Goal: Find specific page/section: Find specific page/section

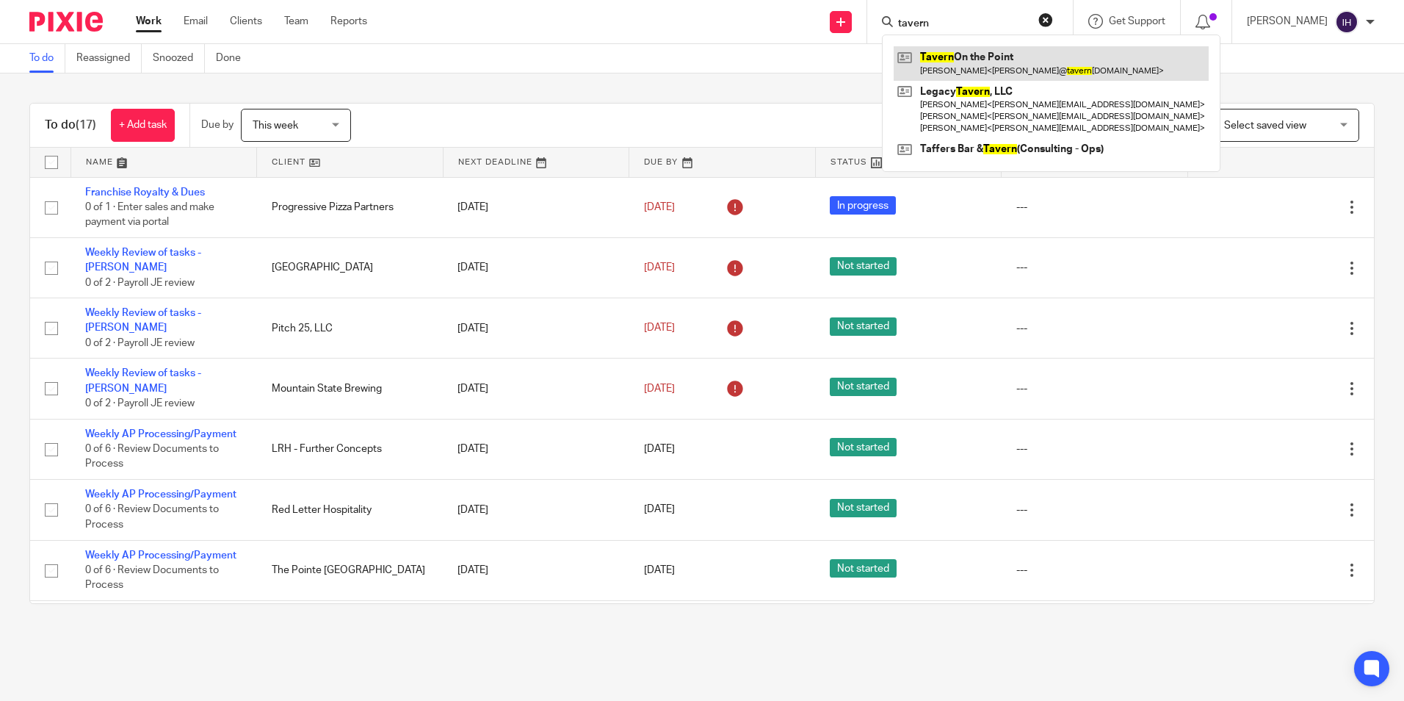
type input "tavern"
click at [954, 62] on link at bounding box center [1051, 63] width 315 height 34
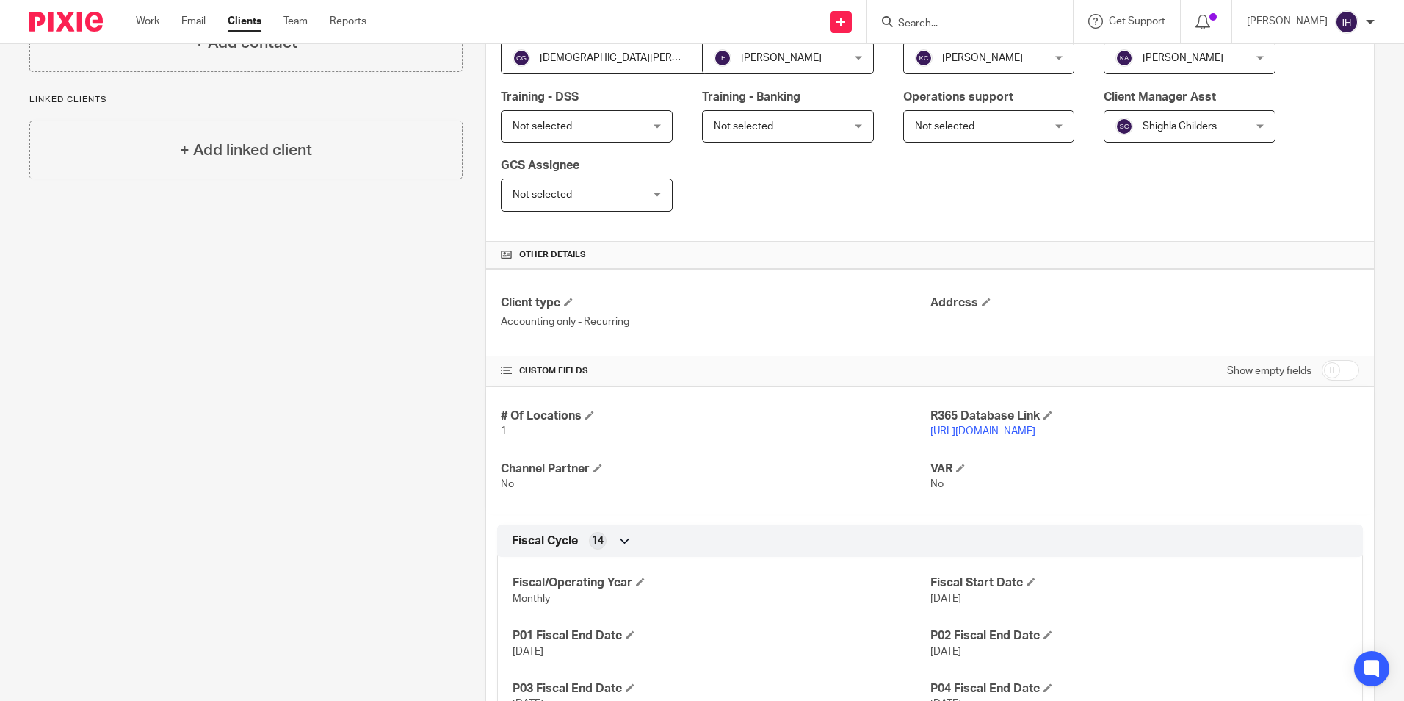
scroll to position [294, 0]
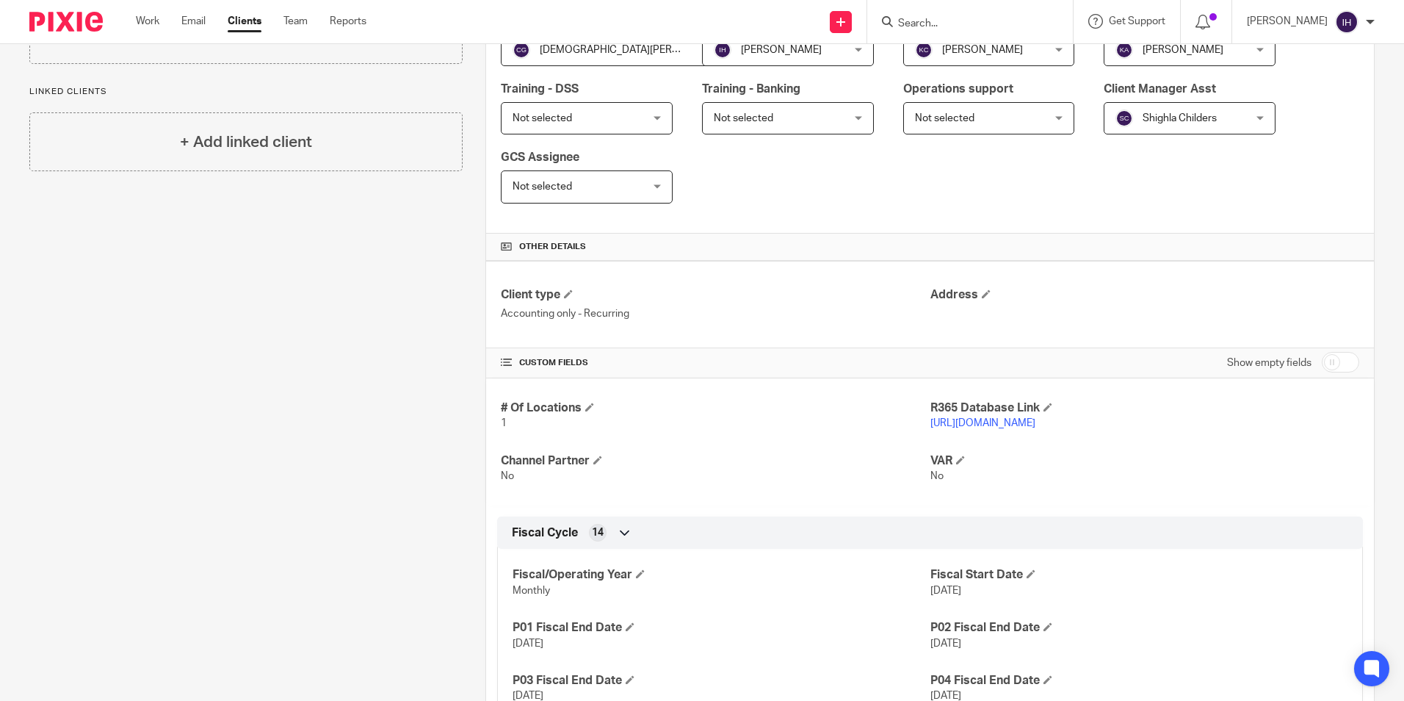
click at [889, 20] on icon at bounding box center [887, 21] width 11 height 11
click at [906, 20] on input "Search" at bounding box center [963, 24] width 132 height 13
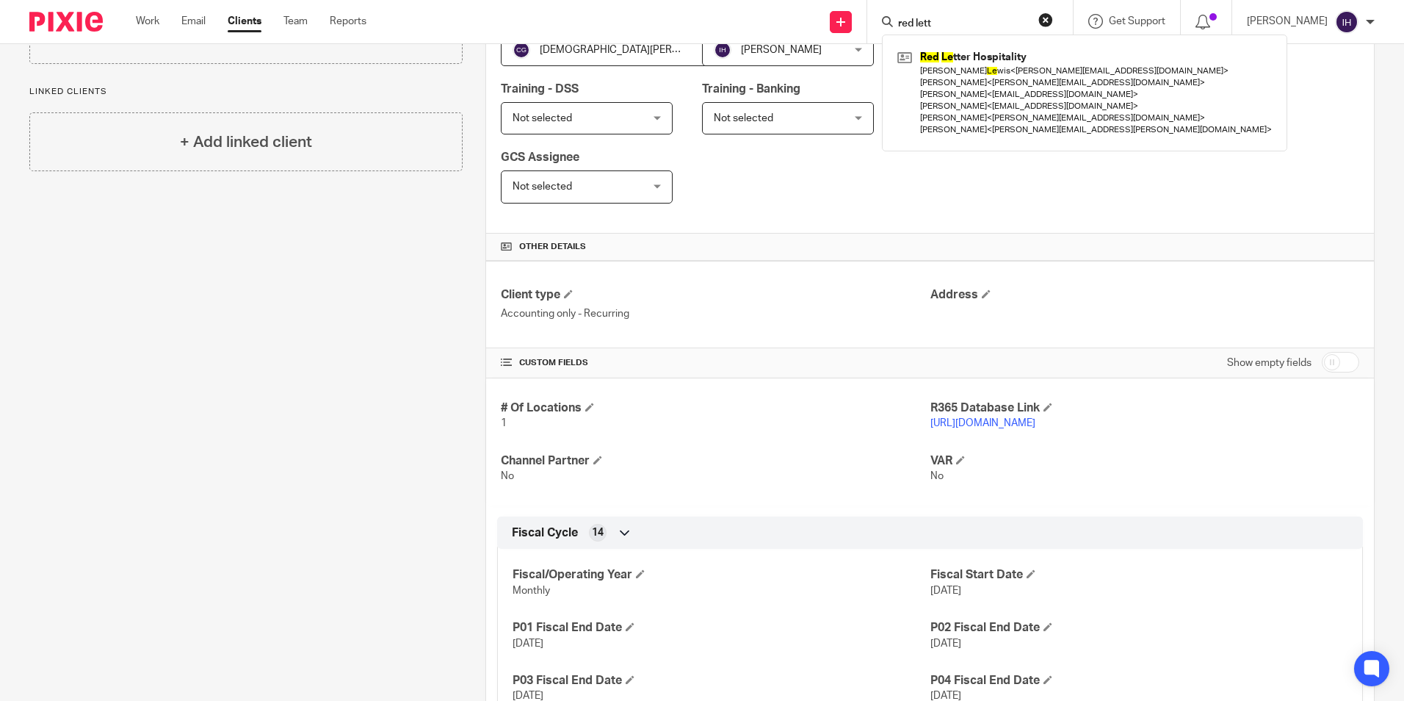
type input "red lett"
click button "submit" at bounding box center [0, 0] width 0 height 0
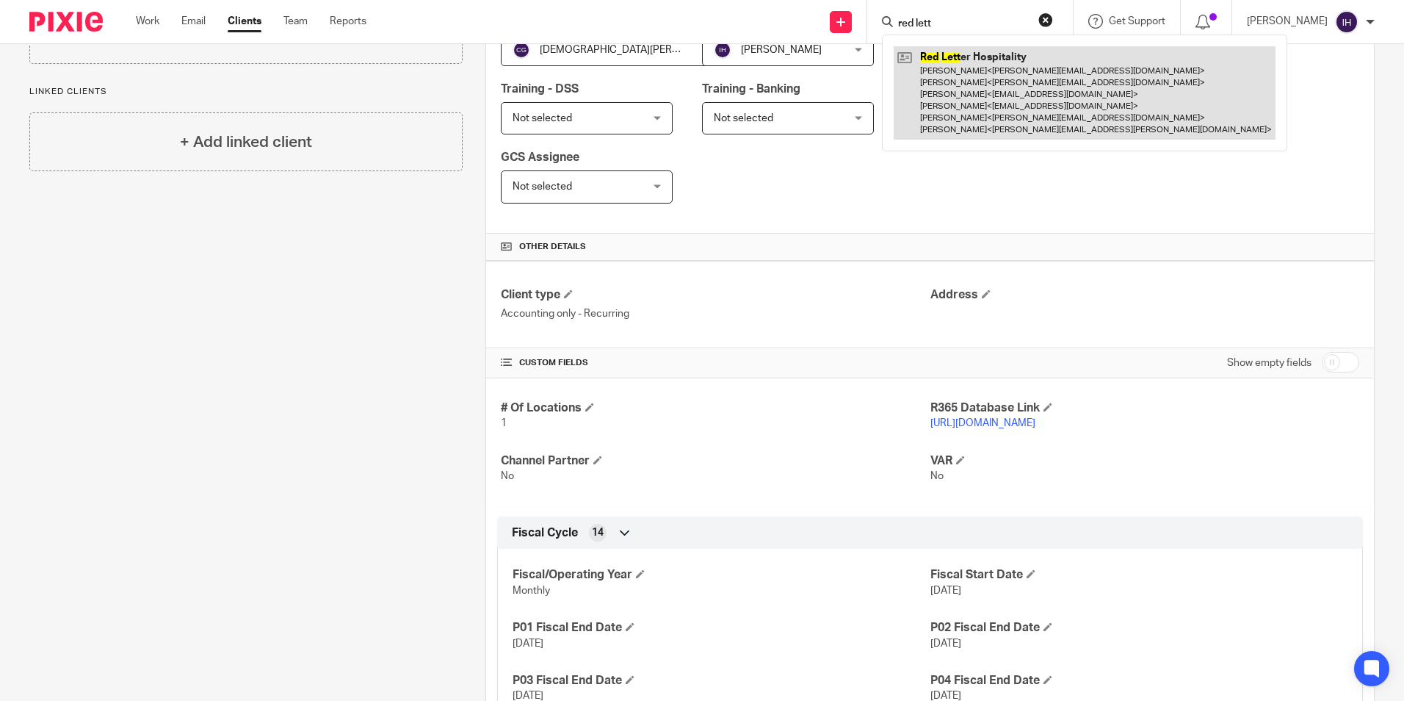
click at [938, 69] on link at bounding box center [1085, 92] width 382 height 93
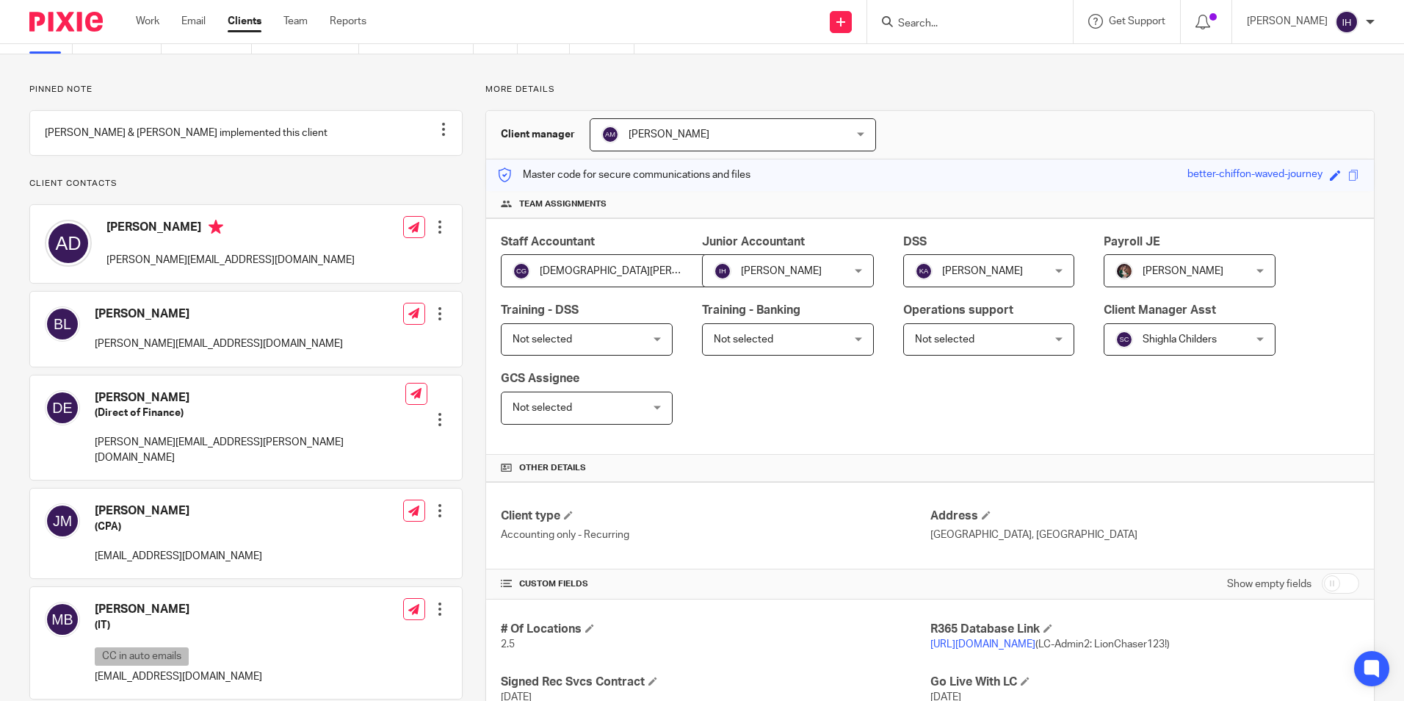
scroll to position [73, 0]
